Goal: Check status: Check status

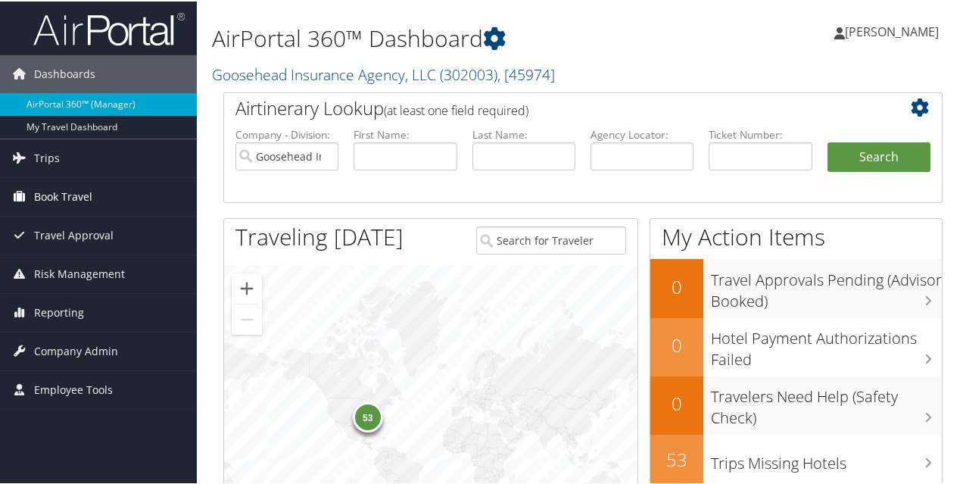
click at [73, 196] on span "Book Travel" at bounding box center [63, 195] width 58 height 38
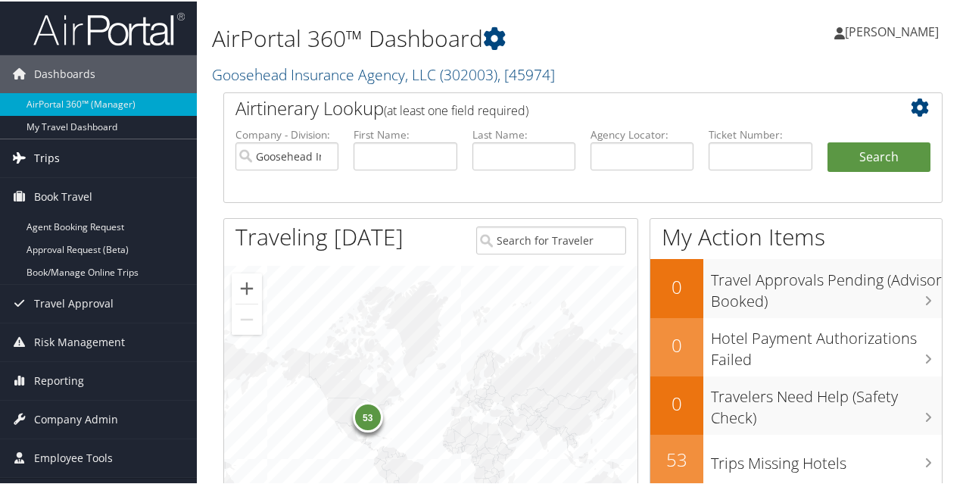
click at [57, 145] on span "Trips" at bounding box center [47, 157] width 26 height 38
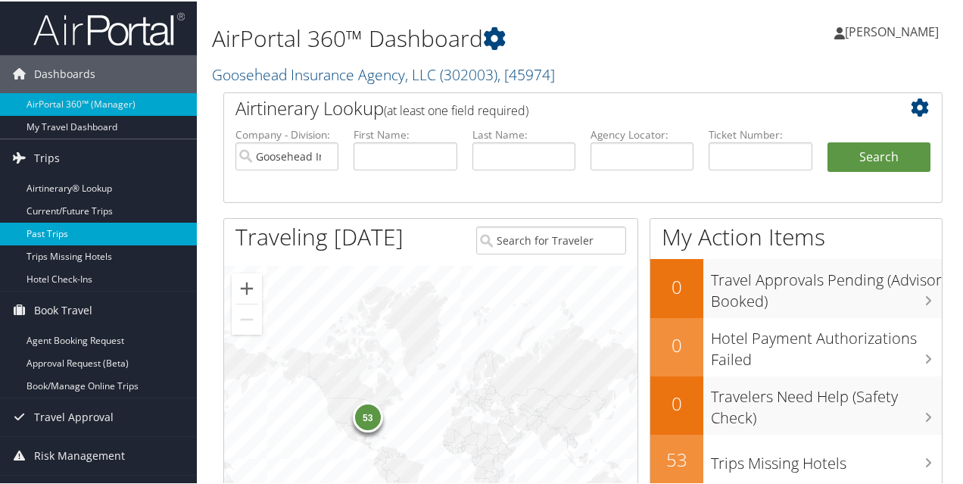
click at [55, 235] on link "Past Trips" at bounding box center [98, 232] width 197 height 23
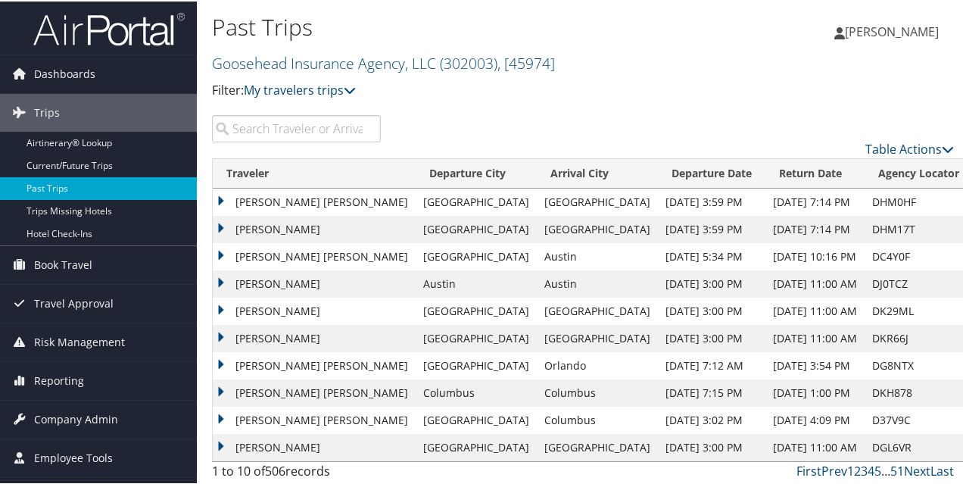
scroll to position [2, 0]
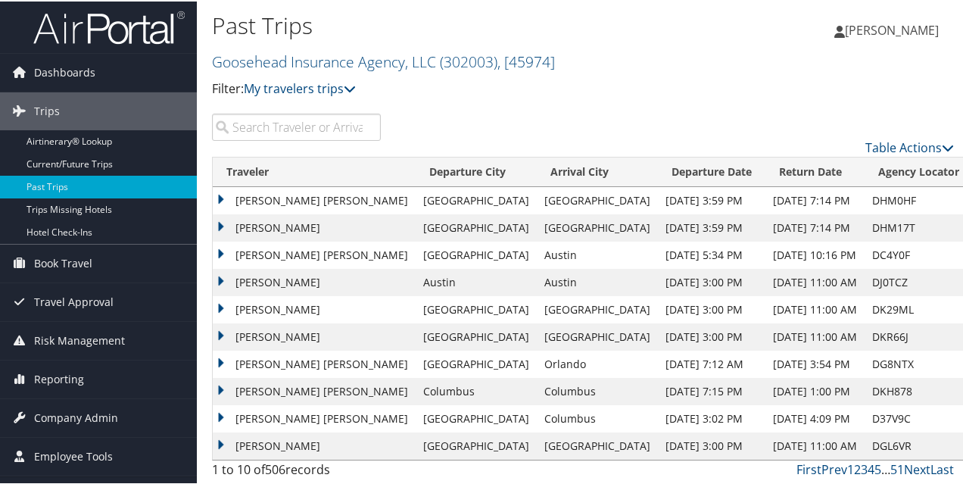
click at [286, 131] on input "search" at bounding box center [296, 125] width 169 height 27
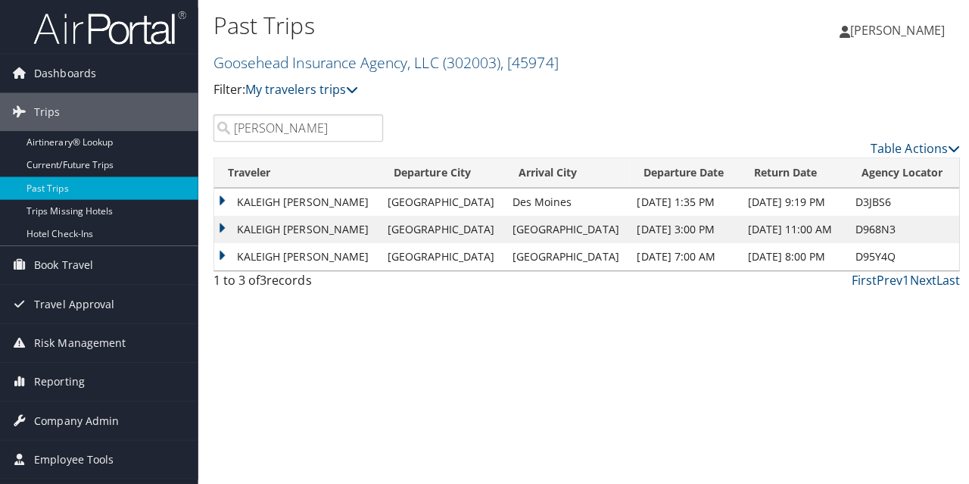
scroll to position [0, 0]
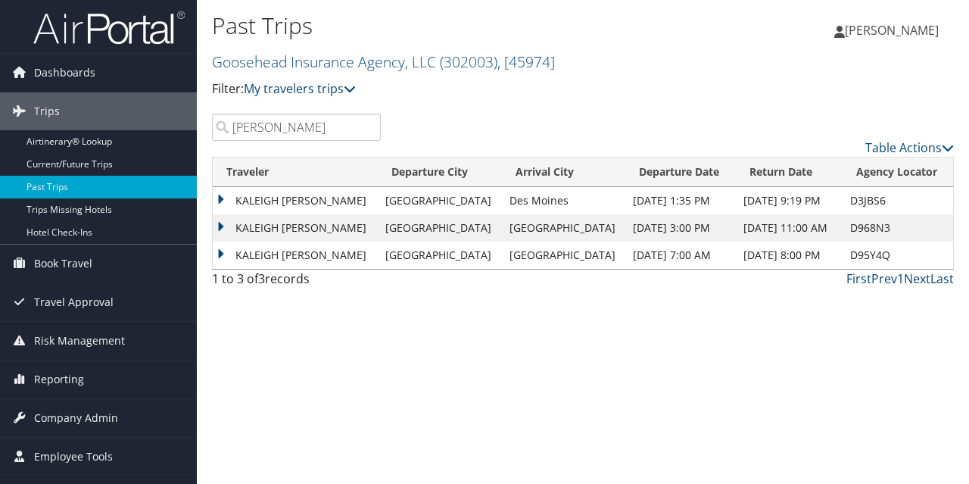
type input "kaleigh mckown"
drag, startPoint x: 313, startPoint y: 215, endPoint x: 313, endPoint y: 225, distance: 9.8
click at [313, 225] on td "KALEIGH ELIZABETH MCKOWN" at bounding box center [295, 227] width 165 height 27
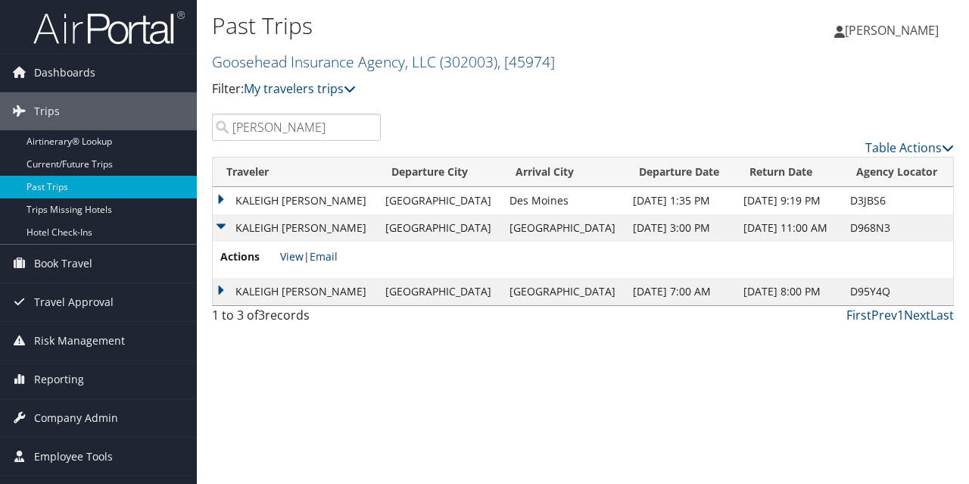
click at [292, 261] on link "View" at bounding box center [291, 256] width 23 height 14
